Goal: Information Seeking & Learning: Understand process/instructions

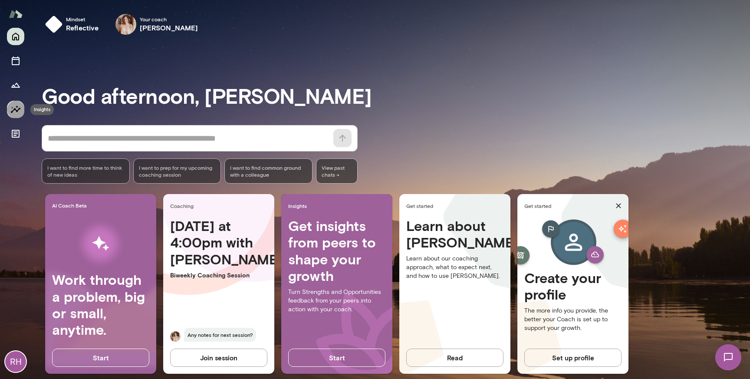
click at [12, 106] on icon "Insights" at bounding box center [15, 109] width 10 height 10
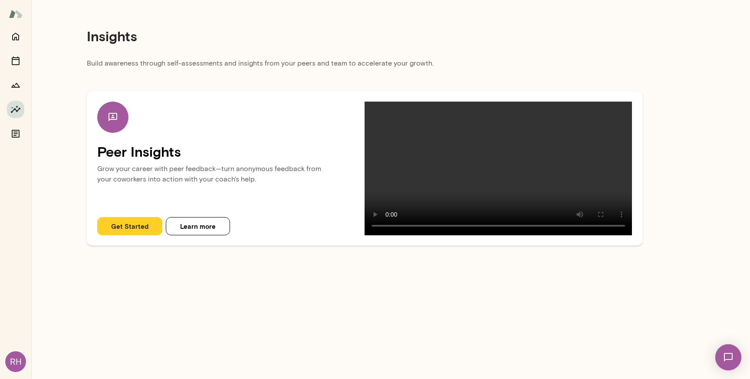
click at [142, 235] on button "Get Started" at bounding box center [129, 226] width 65 height 18
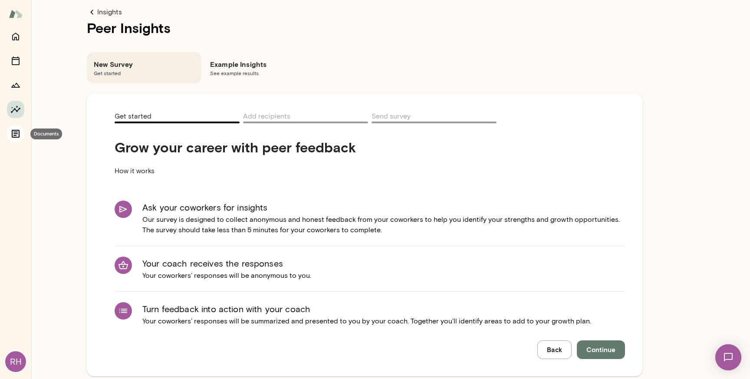
click at [12, 131] on icon "Documents" at bounding box center [16, 134] width 8 height 8
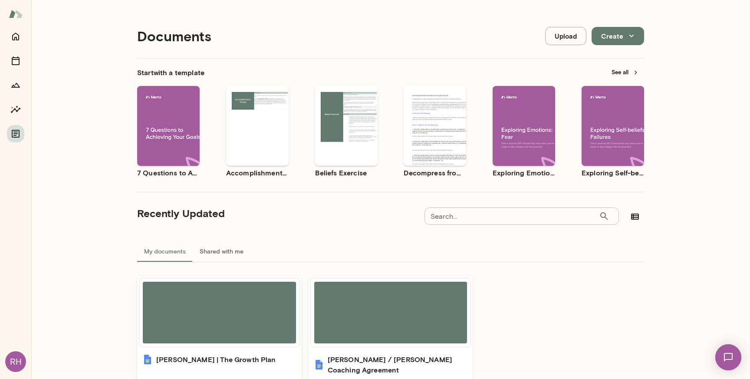
scroll to position [58, 0]
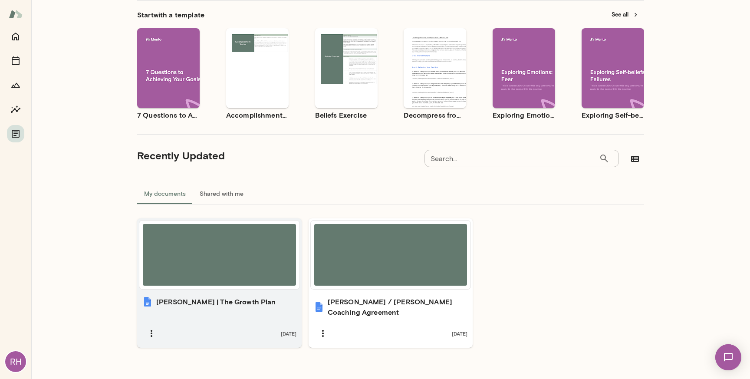
click at [211, 300] on h6 "[PERSON_NAME] | The Growth Plan" at bounding box center [216, 301] width 120 height 10
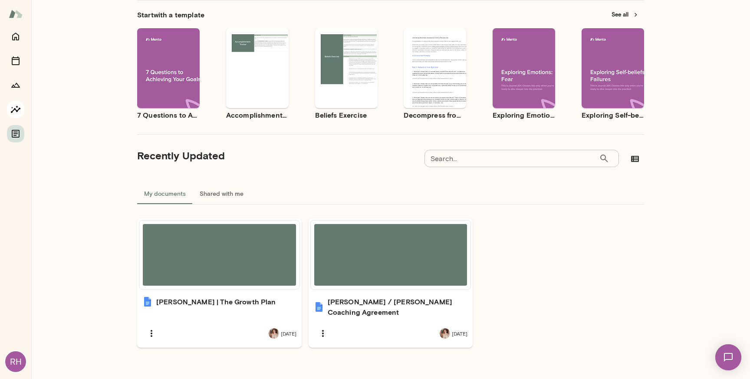
click at [16, 111] on icon "Insights" at bounding box center [16, 108] width 10 height 7
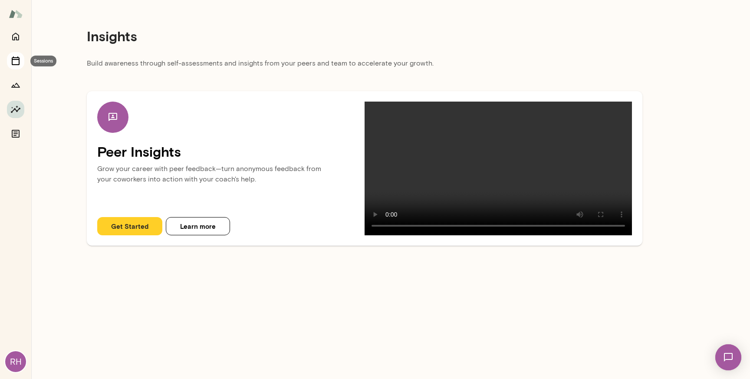
click at [15, 62] on icon "Sessions" at bounding box center [15, 61] width 10 height 10
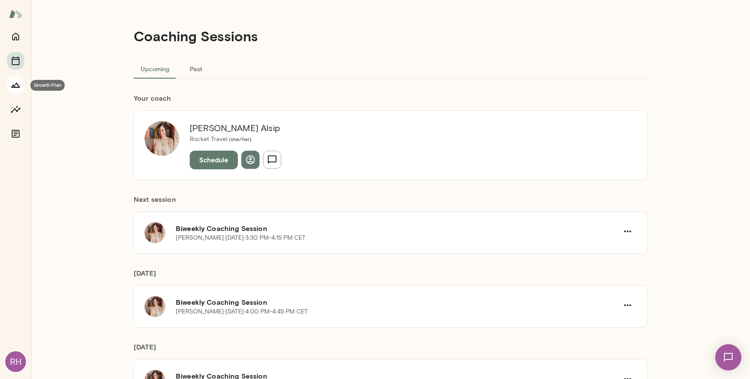
click at [14, 85] on icon "Growth Plan" at bounding box center [15, 85] width 10 height 10
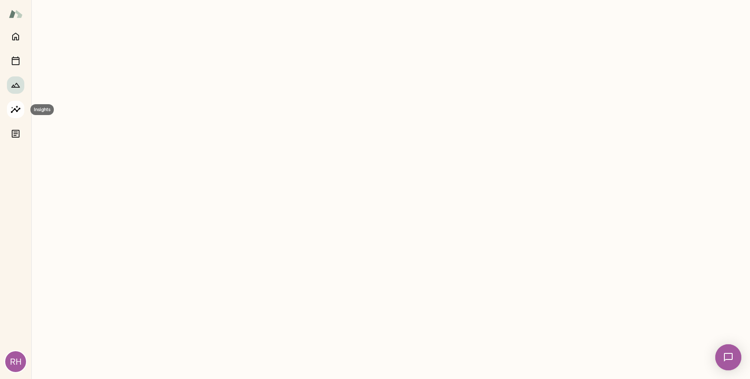
click at [16, 109] on icon "Insights" at bounding box center [15, 109] width 10 height 10
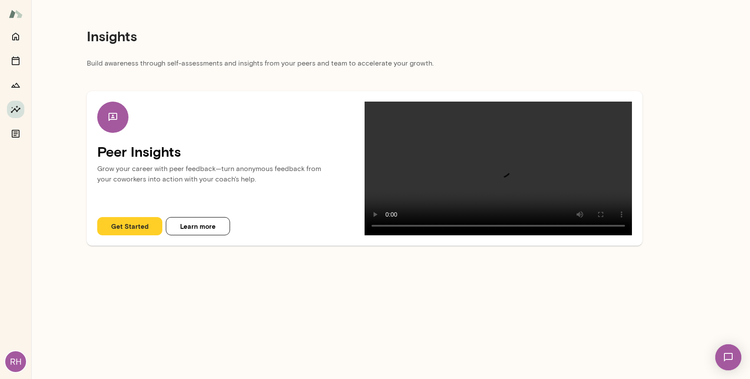
click at [139, 235] on button "Get Started" at bounding box center [129, 226] width 65 height 18
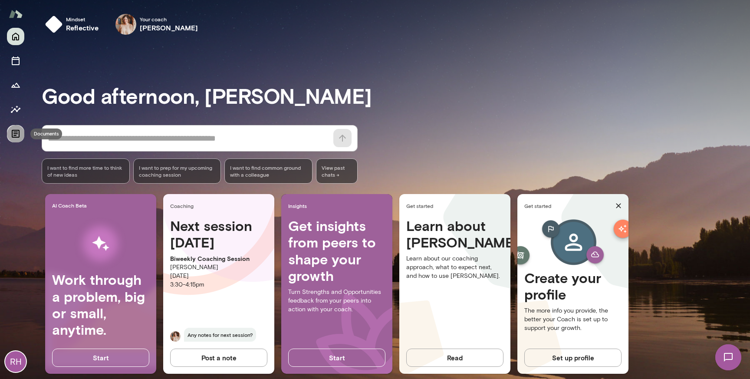
click at [17, 131] on icon "Documents" at bounding box center [15, 133] width 10 height 10
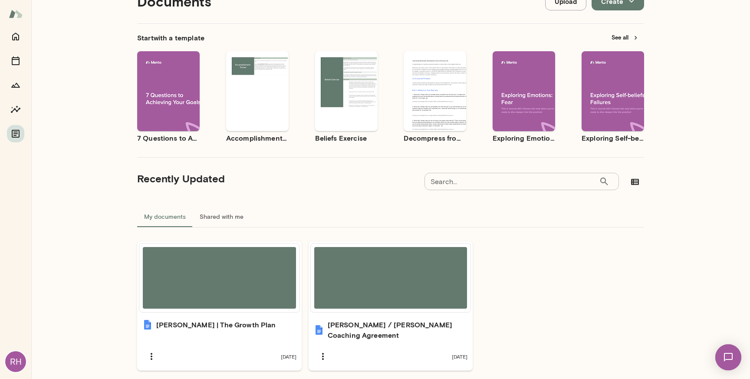
scroll to position [58, 0]
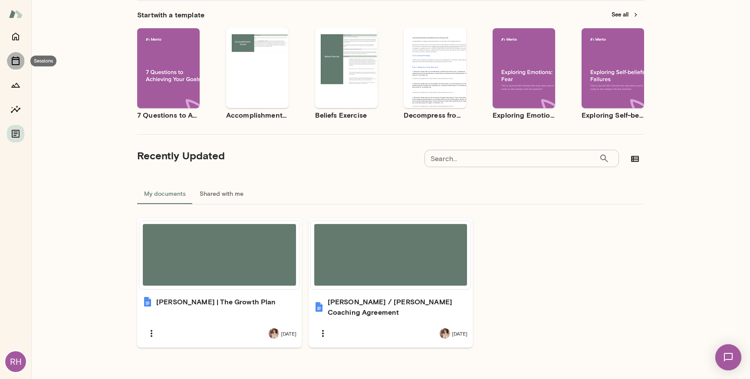
click at [19, 59] on icon "Sessions" at bounding box center [16, 60] width 8 height 9
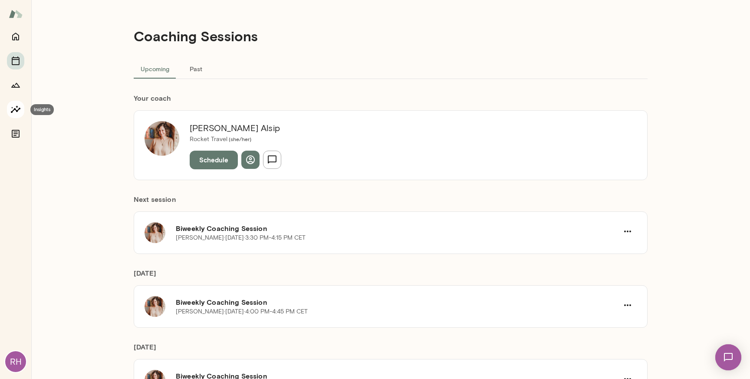
click at [18, 116] on button "Insights" at bounding box center [15, 109] width 17 height 17
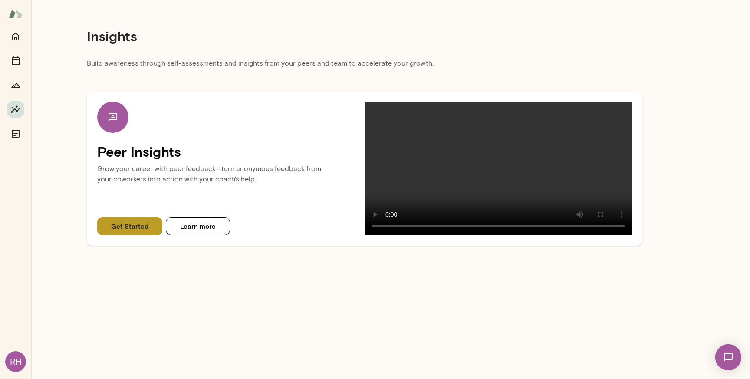
click at [144, 235] on button "Get Started" at bounding box center [129, 226] width 65 height 18
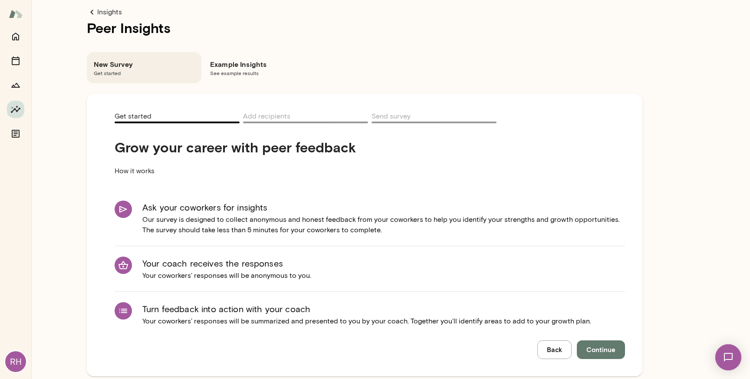
click at [222, 207] on h6 "Ask your coworkers for insights" at bounding box center [383, 207] width 482 height 14
click at [222, 223] on p "Our survey is designed to collect anonymous and honest feedback from your cowor…" at bounding box center [383, 224] width 482 height 21
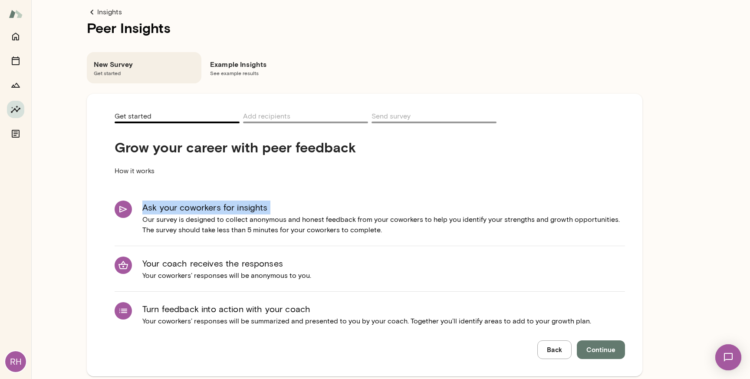
click at [222, 223] on p "Our survey is designed to collect anonymous and honest feedback from your cowor…" at bounding box center [383, 224] width 482 height 21
click at [224, 216] on p "Our survey is designed to collect anonymous and honest feedback from your cowor…" at bounding box center [383, 224] width 482 height 21
click at [234, 207] on h6 "Ask your coworkers for insights" at bounding box center [383, 207] width 482 height 14
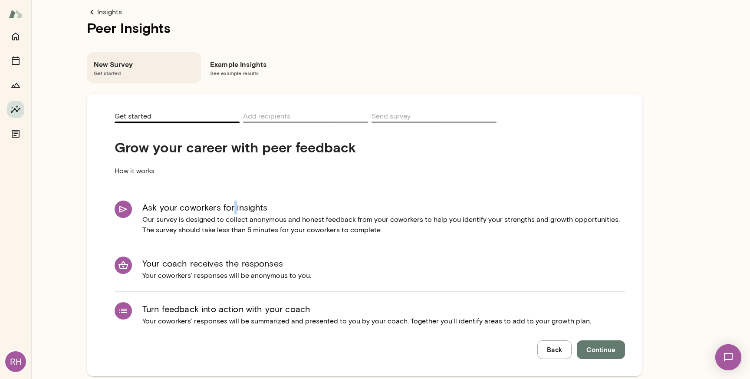
click at [234, 207] on h6 "Ask your coworkers for insights" at bounding box center [383, 207] width 482 height 14
click at [240, 207] on h6 "Ask your coworkers for insights" at bounding box center [383, 207] width 482 height 14
click at [243, 275] on p "Your coworkers’ responses will be anonymous to you." at bounding box center [226, 275] width 169 height 10
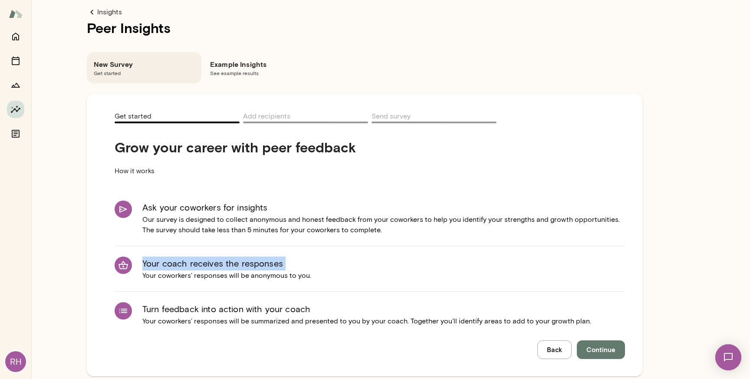
click at [243, 275] on p "Your coworkers’ responses will be anonymous to you." at bounding box center [226, 275] width 169 height 10
click at [249, 266] on h6 "Your coach receives the responses" at bounding box center [226, 263] width 169 height 14
click at [244, 279] on p "Your coworkers’ responses will be anonymous to you." at bounding box center [226, 275] width 169 height 10
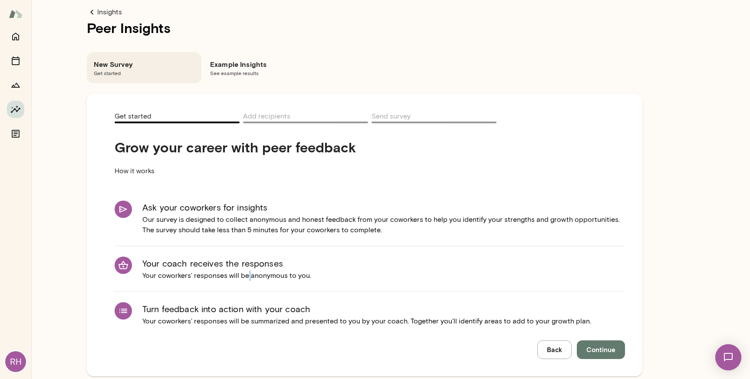
click at [244, 279] on p "Your coworkers’ responses will be anonymous to you." at bounding box center [226, 275] width 169 height 10
click at [245, 276] on p "Your coworkers’ responses will be anonymous to you." at bounding box center [226, 275] width 169 height 10
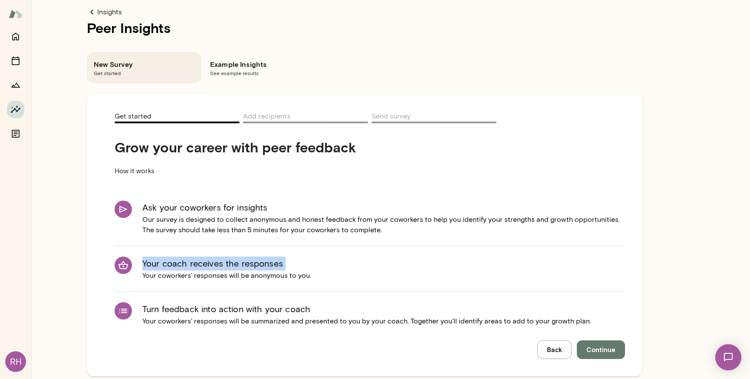
click at [245, 276] on p "Your coworkers’ responses will be anonymous to you." at bounding box center [226, 275] width 169 height 10
click at [259, 276] on p "Your coworkers’ responses will be anonymous to you." at bounding box center [226, 275] width 169 height 10
